Goal: Find specific page/section: Find specific page/section

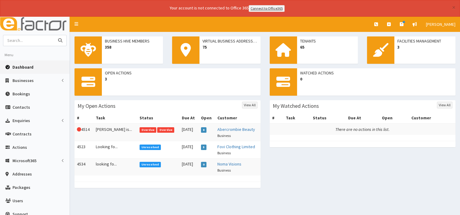
drag, startPoint x: 19, startPoint y: 43, endPoint x: 15, endPoint y: 41, distance: 5.1
click at [18, 42] on input "text" at bounding box center [28, 40] width 51 height 11
type input "g tech"
click at [54, 35] on button "submit" at bounding box center [60, 40] width 12 height 11
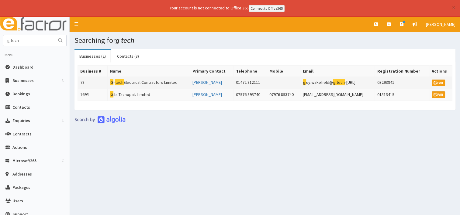
click at [156, 81] on td "G - tech Electrical Contractors Limited" at bounding box center [148, 83] width 83 height 12
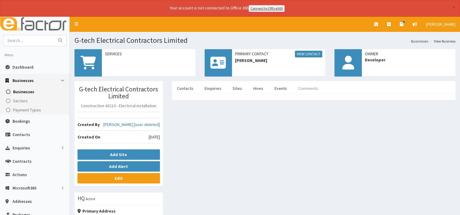
click at [299, 88] on link "Comments" at bounding box center [307, 88] width 29 height 13
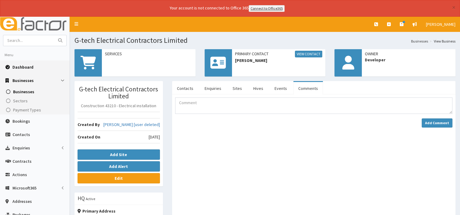
click at [28, 64] on span "Dashboard" at bounding box center [22, 66] width 21 height 5
